Goal: Information Seeking & Learning: Learn about a topic

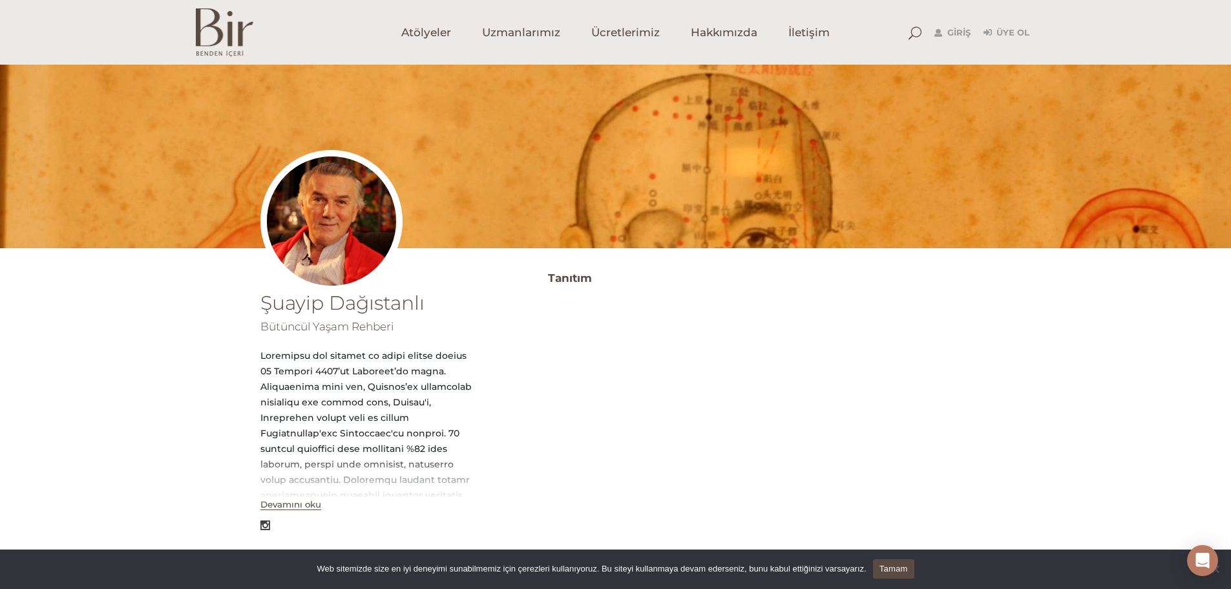
scroll to position [65, 0]
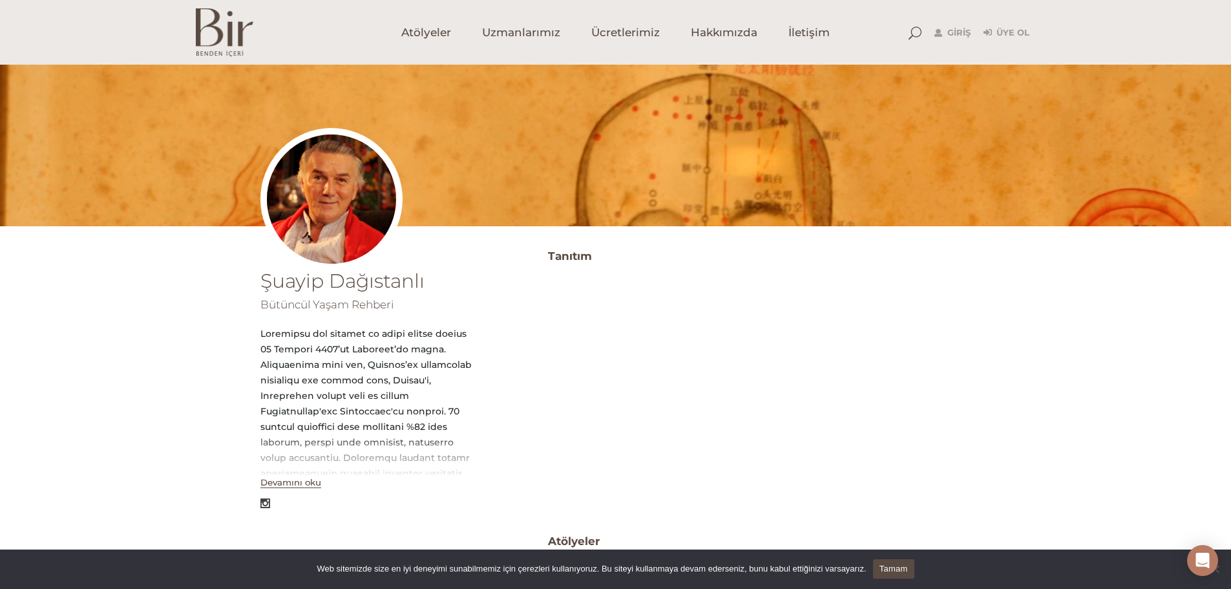
click at [284, 481] on button "Devamını oku" at bounding box center [290, 482] width 61 height 11
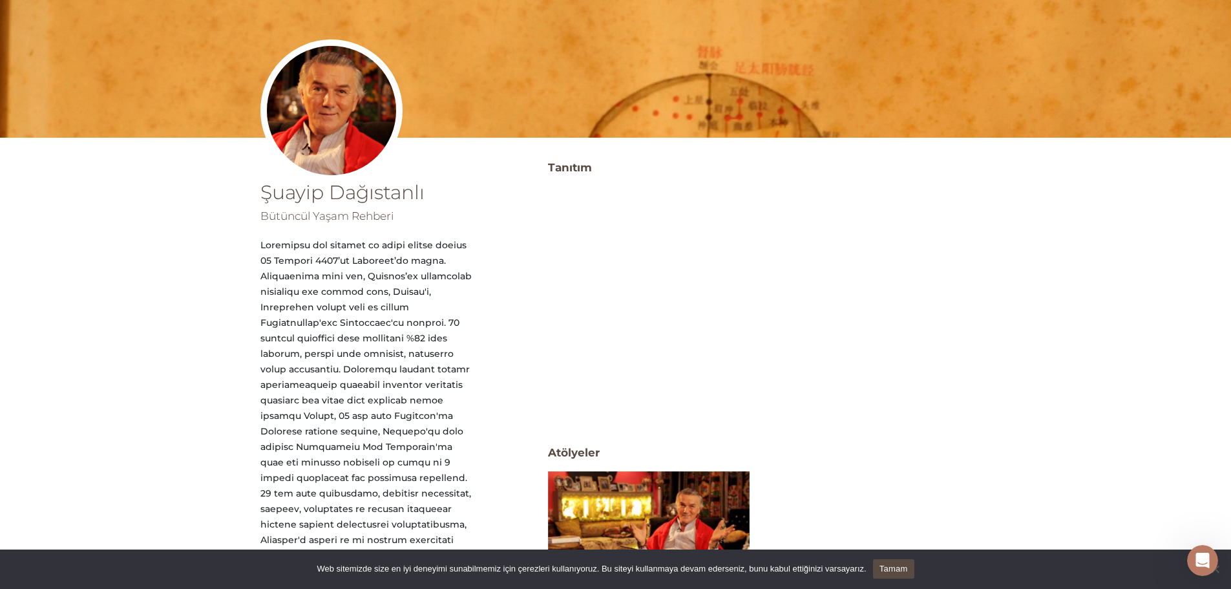
scroll to position [0, 0]
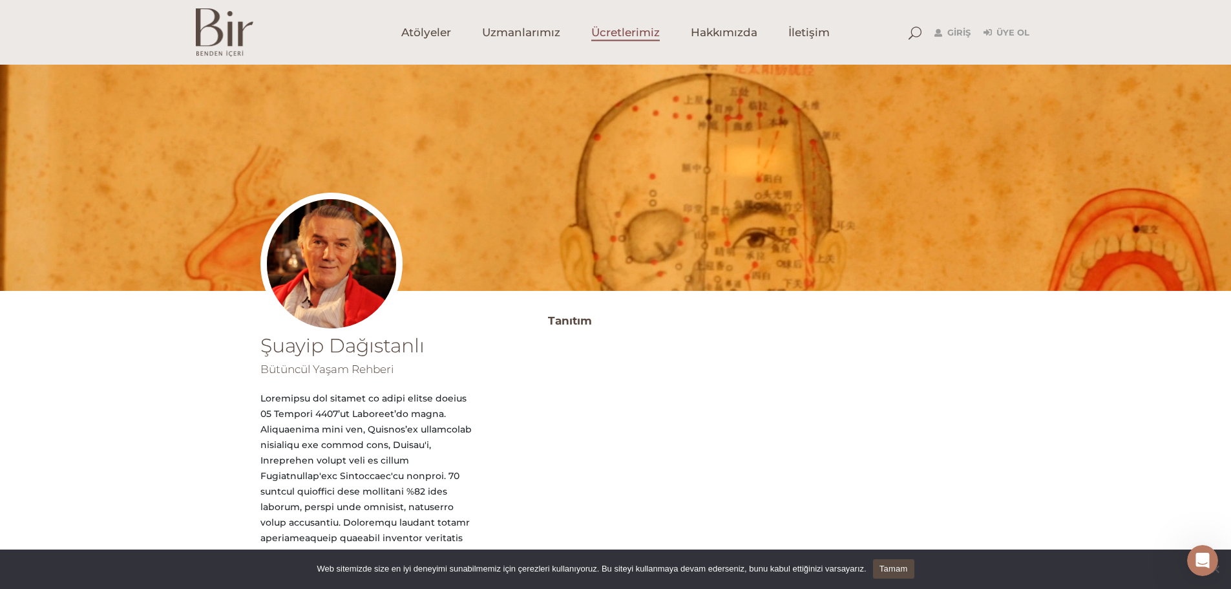
click at [620, 29] on span "Ücretlerimiz" at bounding box center [625, 32] width 68 height 15
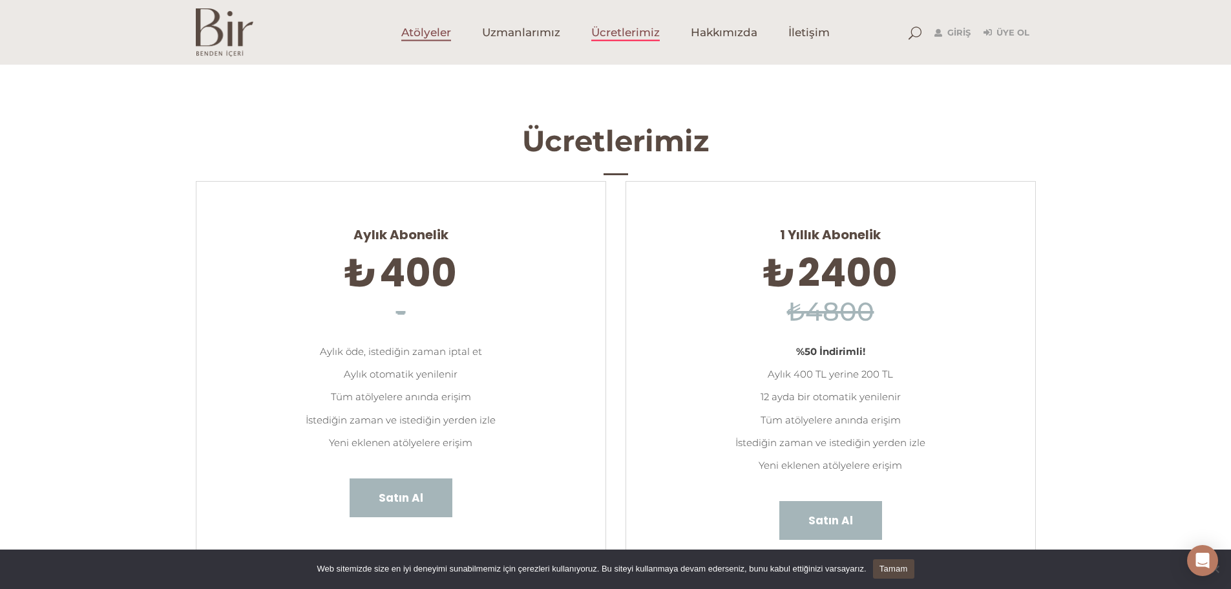
click at [437, 26] on span "Atölyeler" at bounding box center [426, 32] width 50 height 15
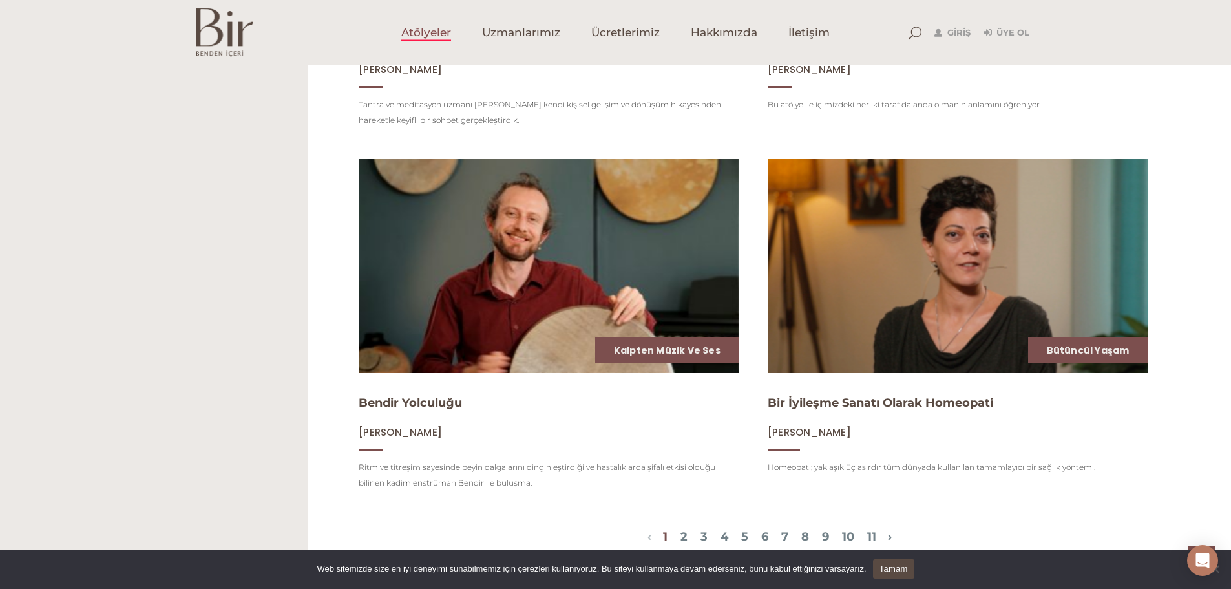
scroll to position [1551, 0]
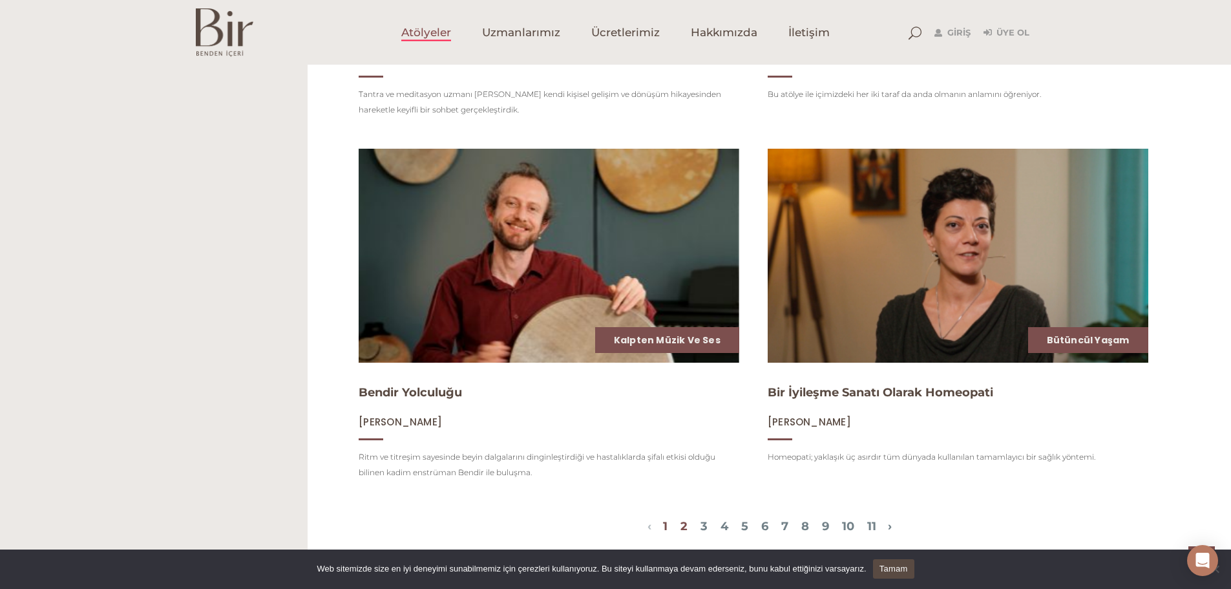
click at [680, 533] on link "2" at bounding box center [683, 526] width 7 height 14
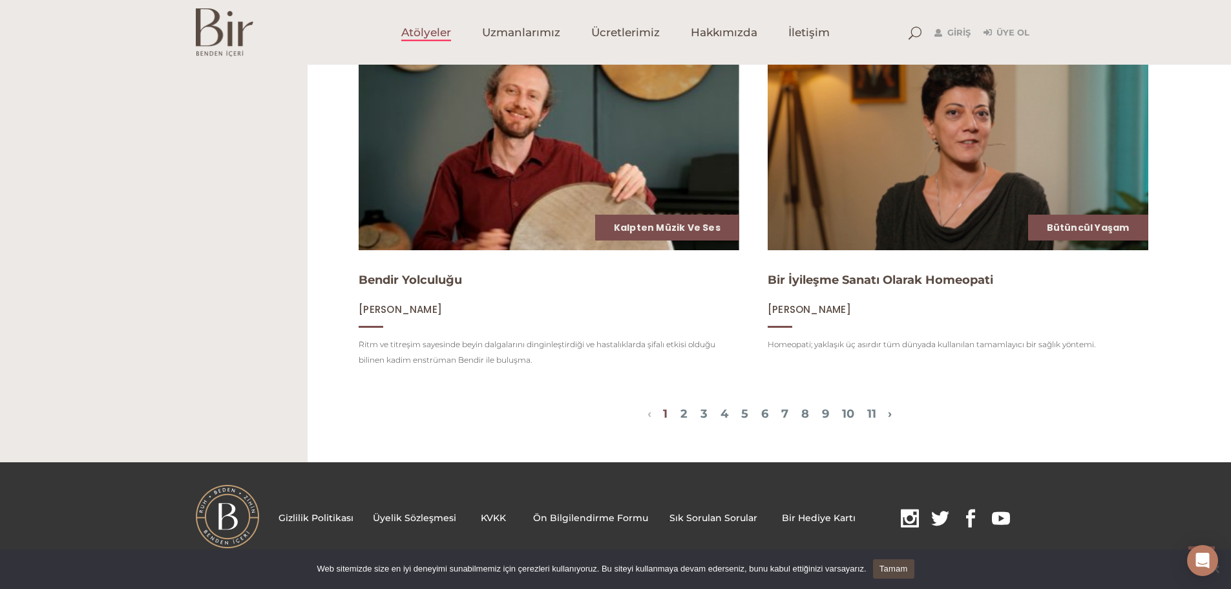
scroll to position [1672, 0]
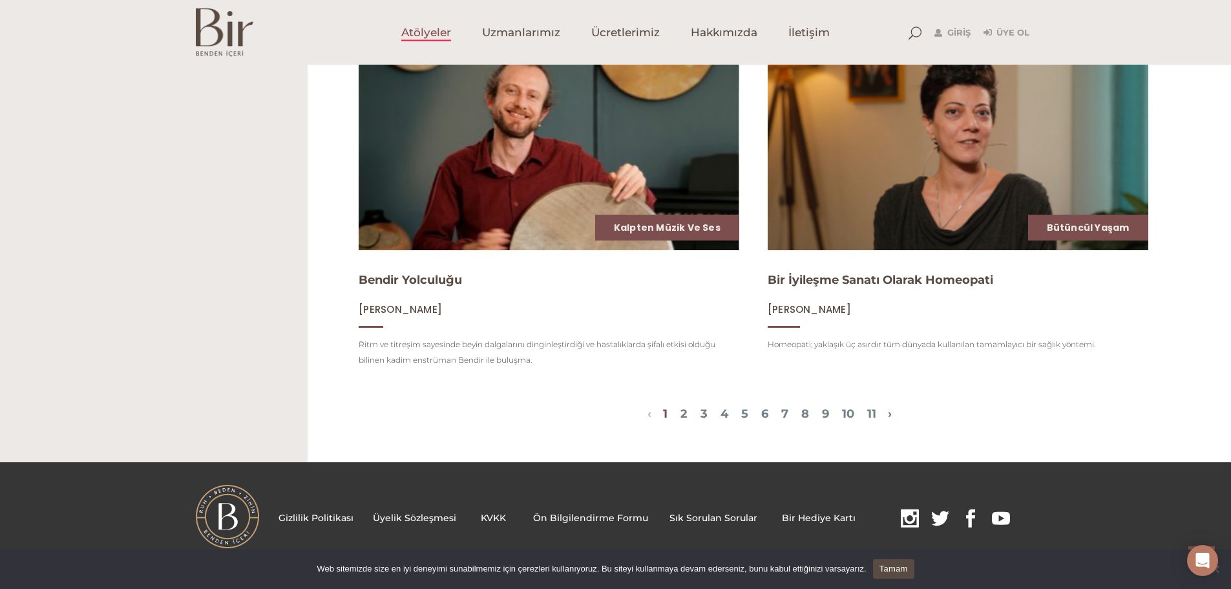
click at [895, 169] on img at bounding box center [958, 143] width 392 height 220
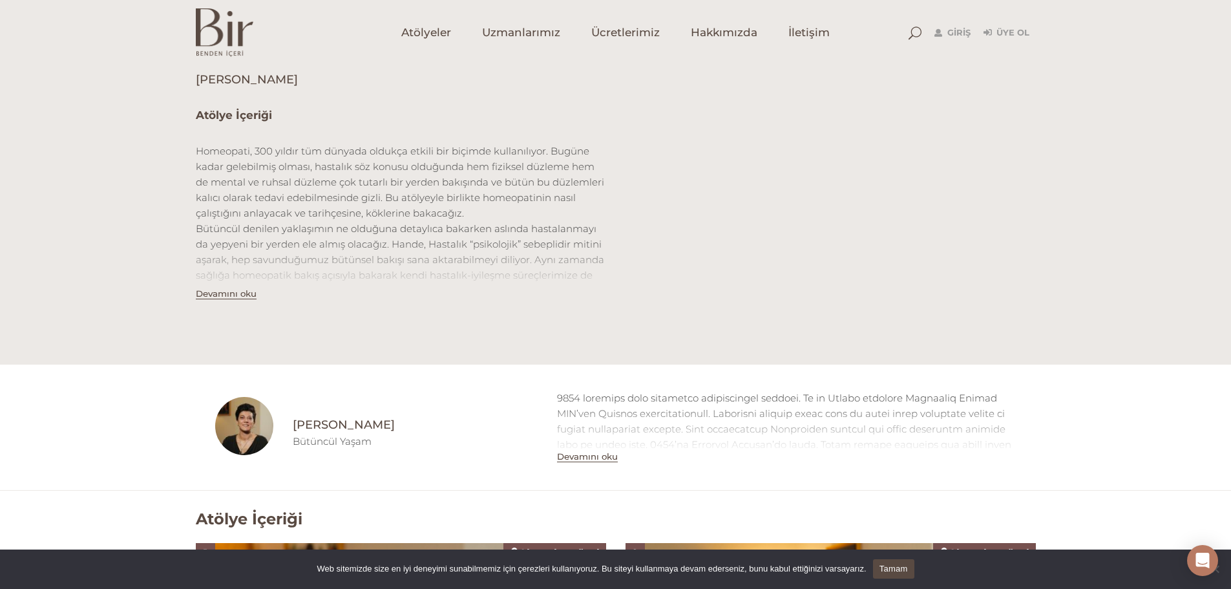
scroll to position [388, 0]
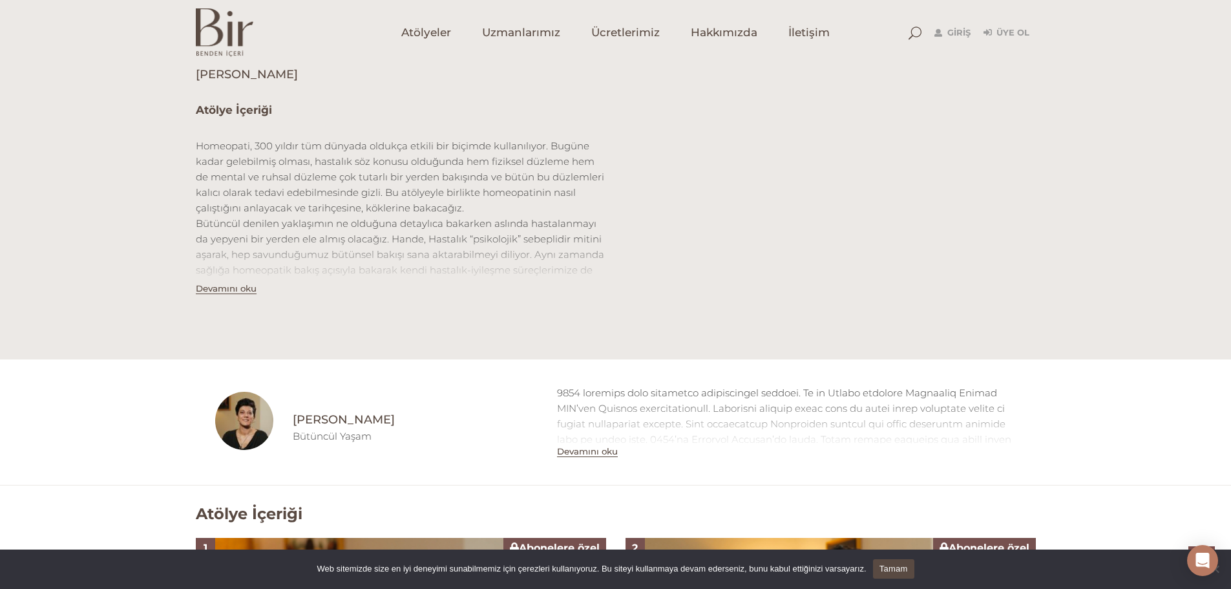
click at [213, 288] on button "Devamını oku" at bounding box center [226, 288] width 61 height 11
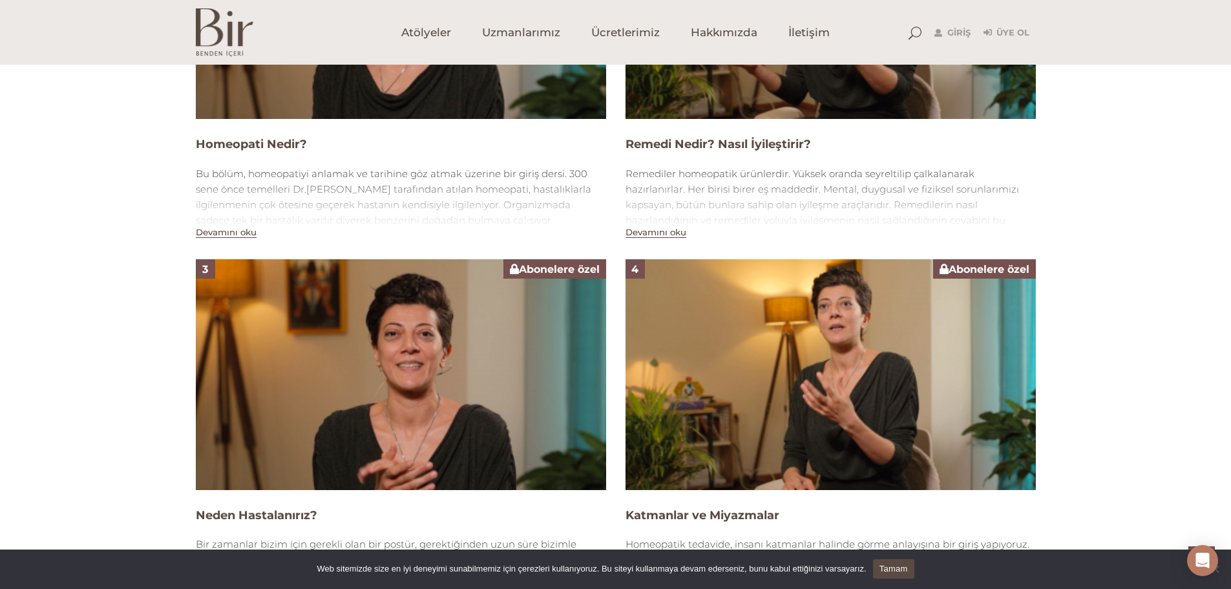
scroll to position [1163, 0]
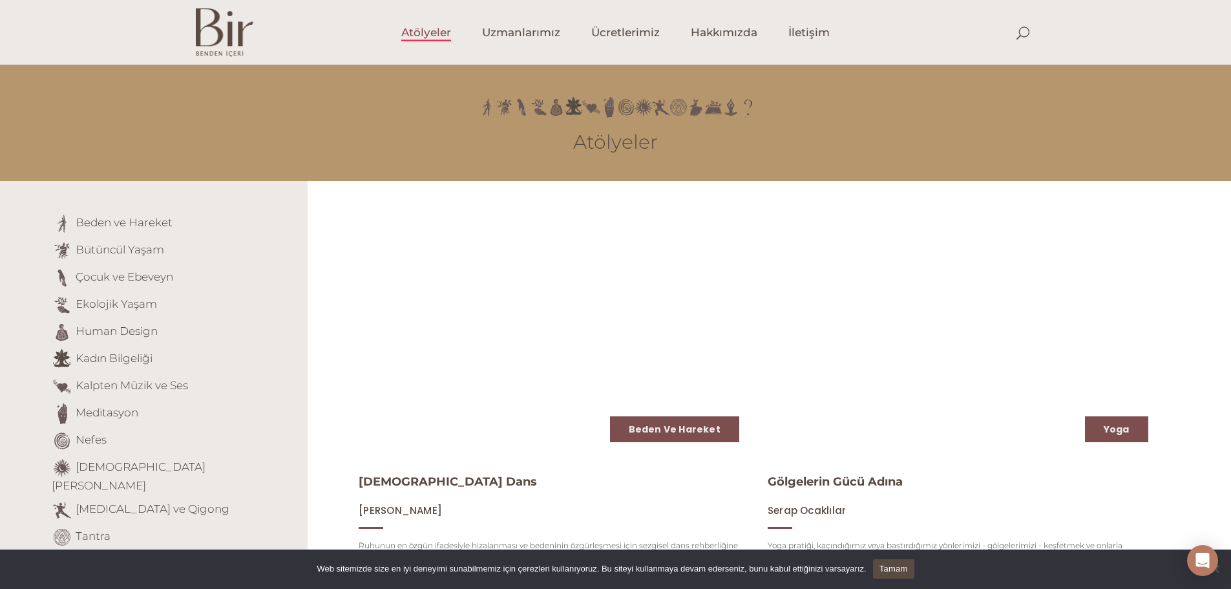
scroll to position [1672, 0]
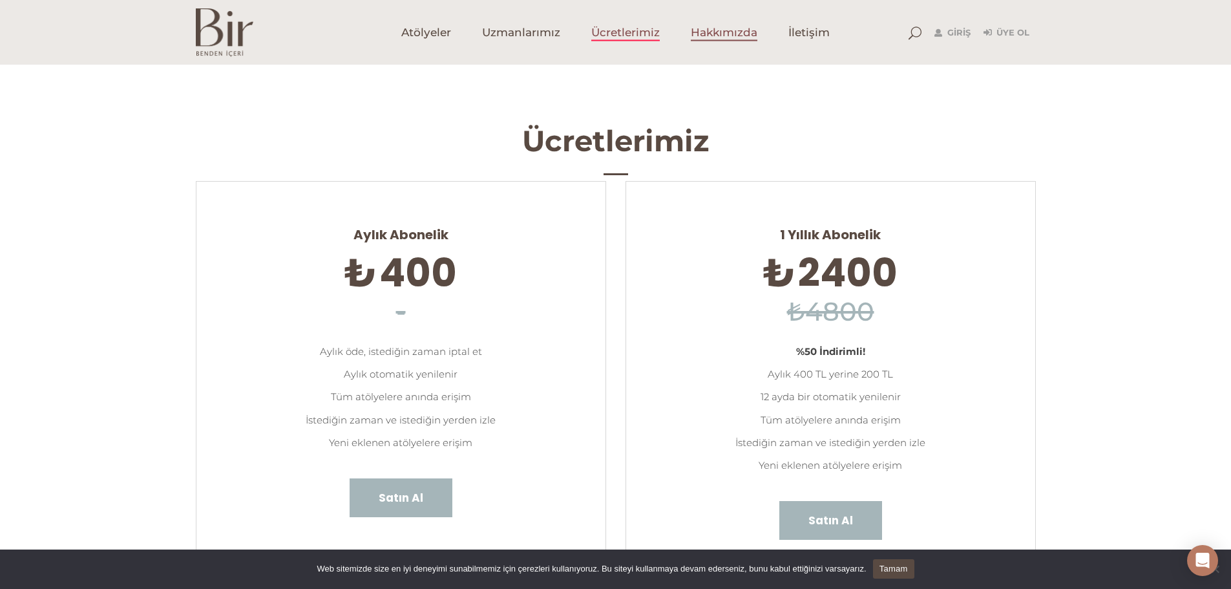
click at [733, 36] on span "Hakkımızda" at bounding box center [724, 32] width 67 height 15
